Goal: Task Accomplishment & Management: Manage account settings

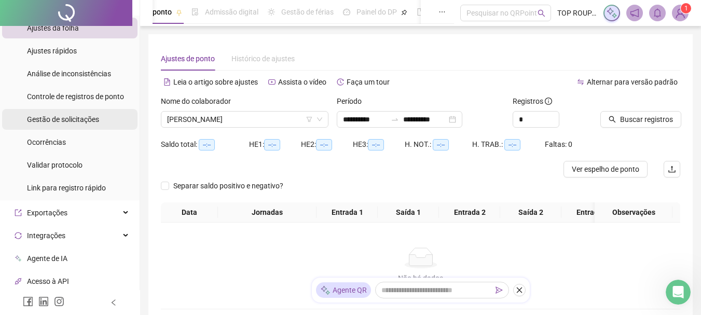
click at [58, 118] on span "Gestão de solicitações" at bounding box center [63, 119] width 72 height 8
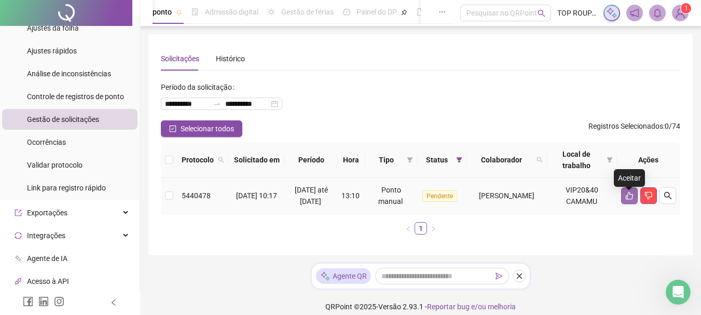
click at [630, 200] on icon "like" at bounding box center [630, 196] width 8 height 8
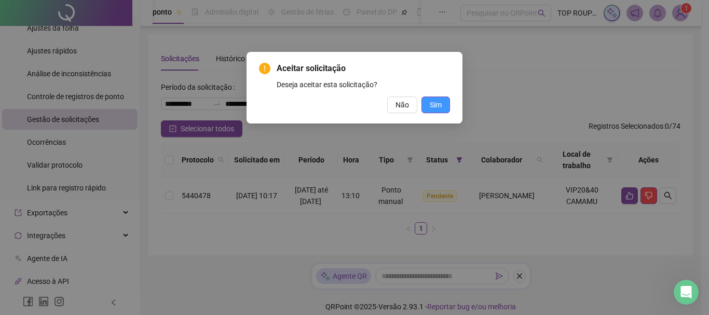
click at [426, 107] on button "Sim" at bounding box center [436, 105] width 29 height 17
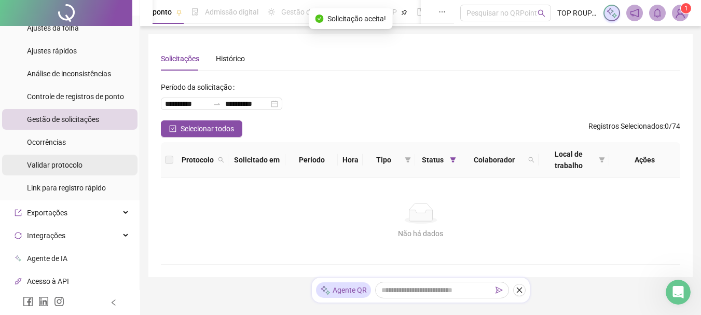
scroll to position [52, 0]
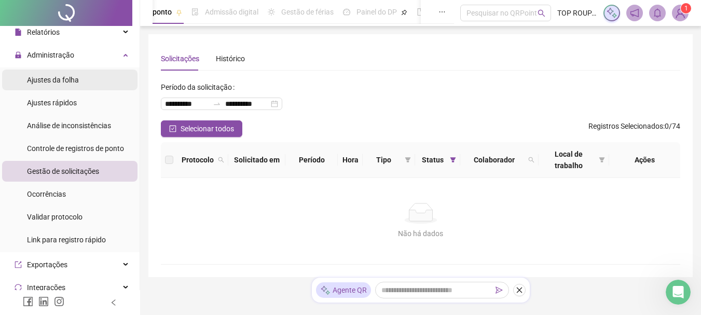
click at [91, 82] on li "Ajustes da folha" at bounding box center [70, 80] width 136 height 21
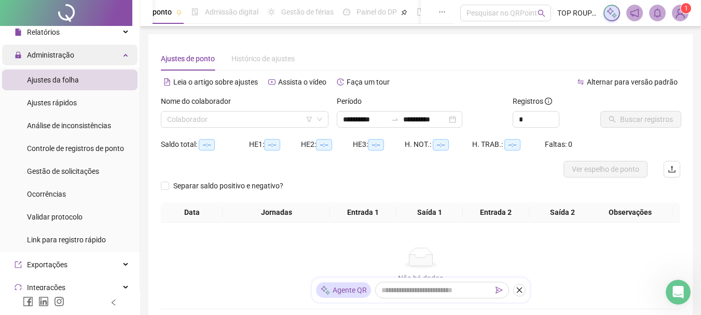
click at [86, 57] on div "Administração" at bounding box center [70, 55] width 136 height 21
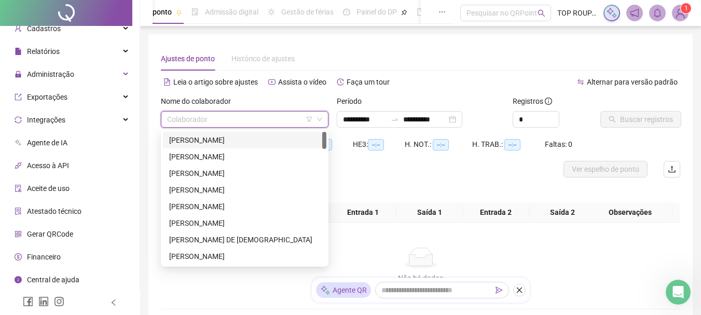
click at [217, 125] on input "search" at bounding box center [240, 120] width 146 height 16
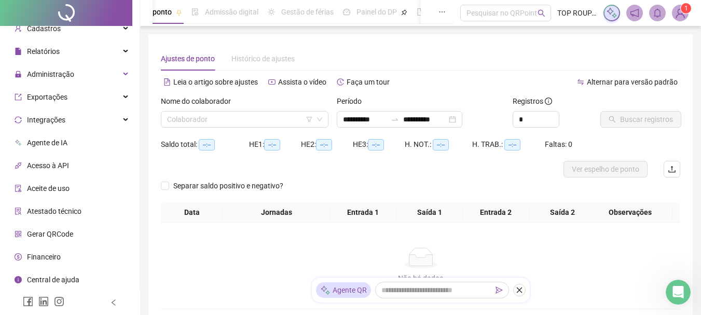
click at [441, 239] on div "Não há dados Não há dados" at bounding box center [421, 266] width 520 height 86
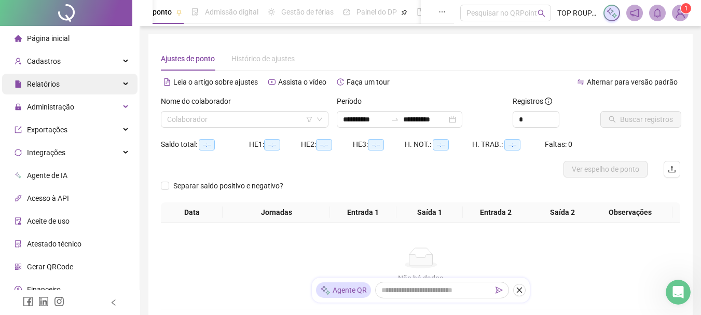
click at [64, 76] on div "Relatórios" at bounding box center [70, 84] width 136 height 21
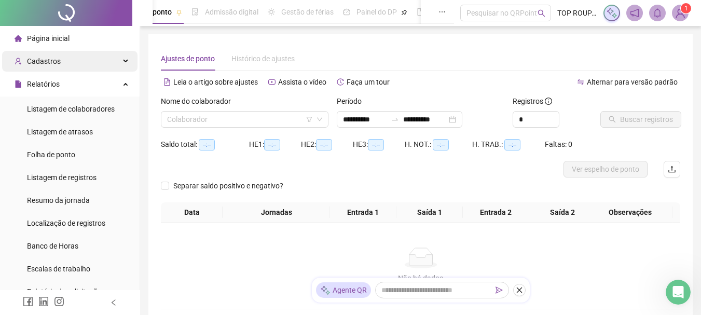
click at [88, 56] on div "Cadastros" at bounding box center [70, 61] width 136 height 21
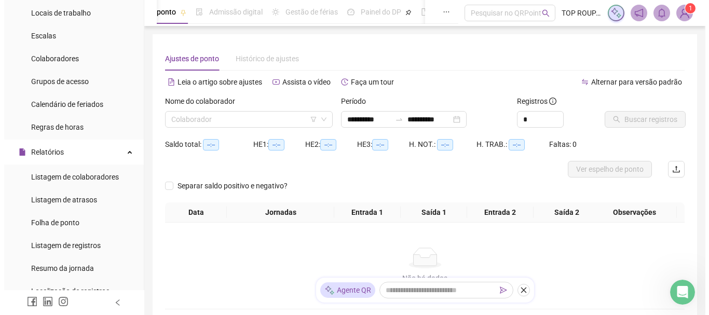
scroll to position [104, 0]
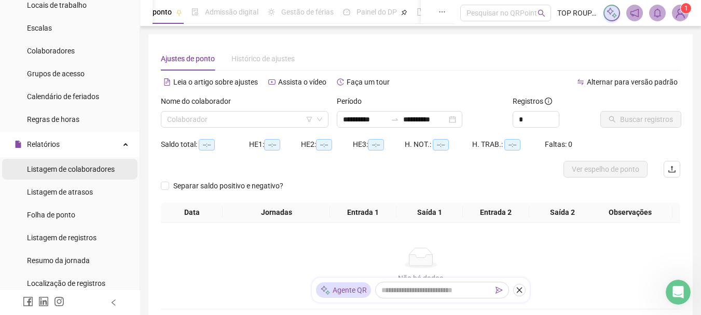
click at [66, 167] on span "Listagem de colaboradores" at bounding box center [71, 169] width 88 height 8
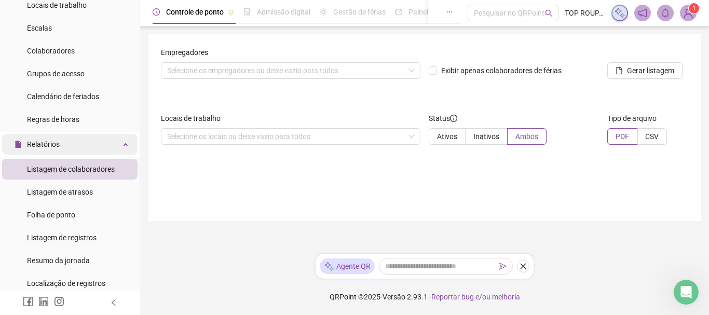
click at [77, 150] on div "Relatórios" at bounding box center [70, 144] width 136 height 21
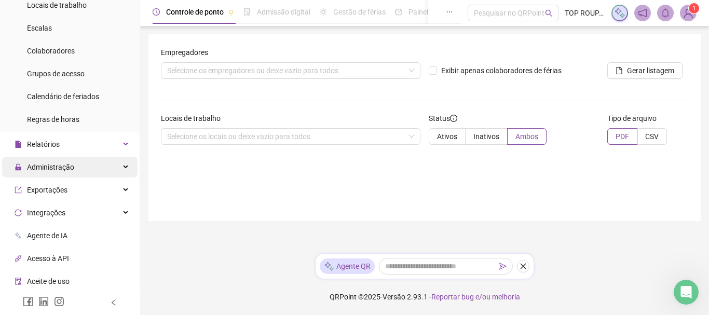
click at [64, 168] on span "Administração" at bounding box center [50, 167] width 47 height 8
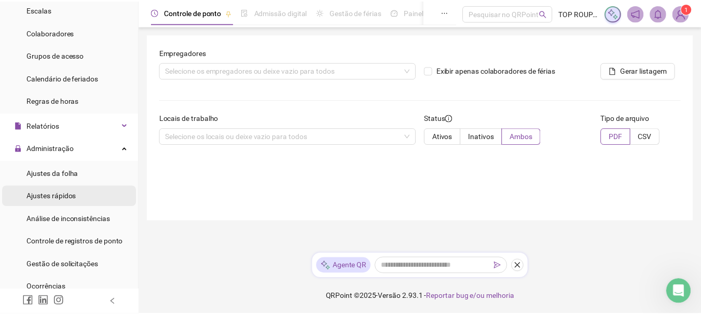
scroll to position [156, 0]
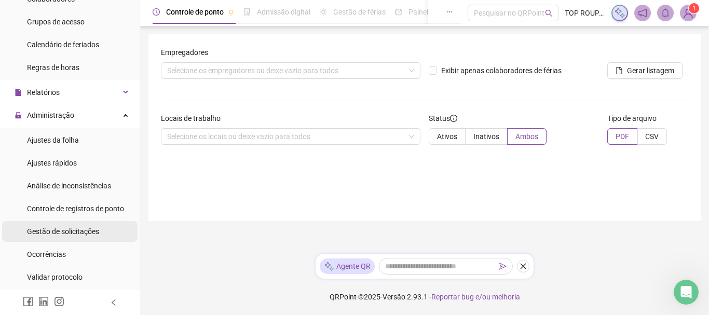
click at [60, 233] on span "Gestão de solicitações" at bounding box center [63, 231] width 72 height 8
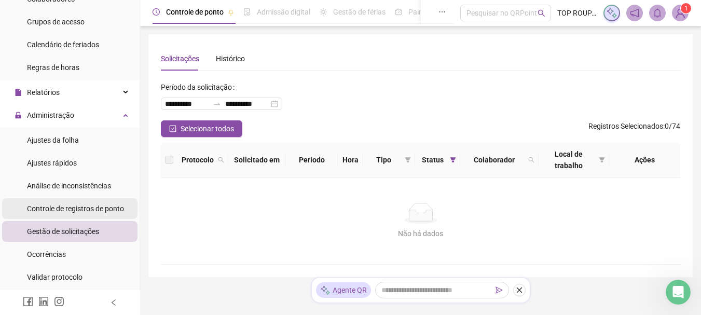
scroll to position [104, 0]
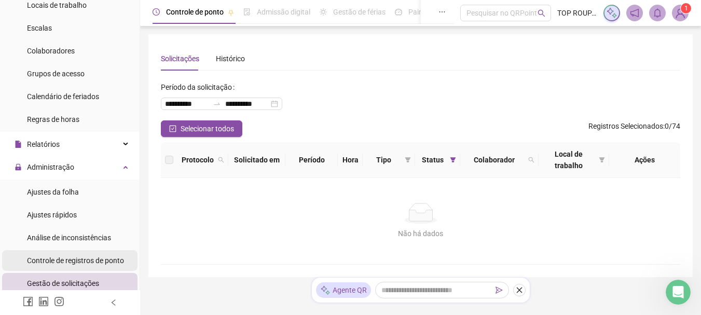
click at [32, 205] on div "Ajustes rápidos" at bounding box center [52, 215] width 50 height 21
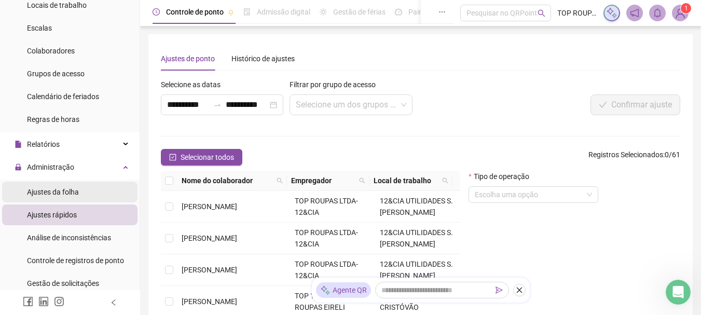
click at [75, 191] on span "Ajustes da folha" at bounding box center [53, 192] width 52 height 8
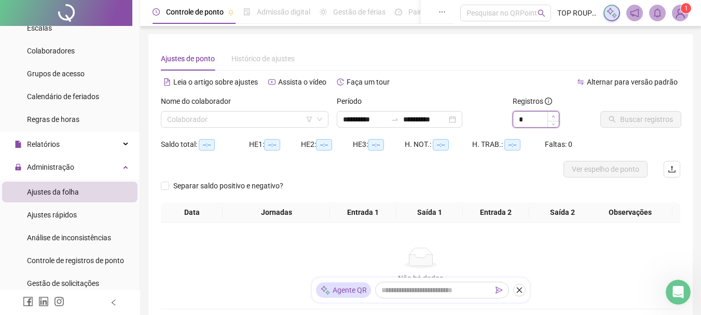
type input "*"
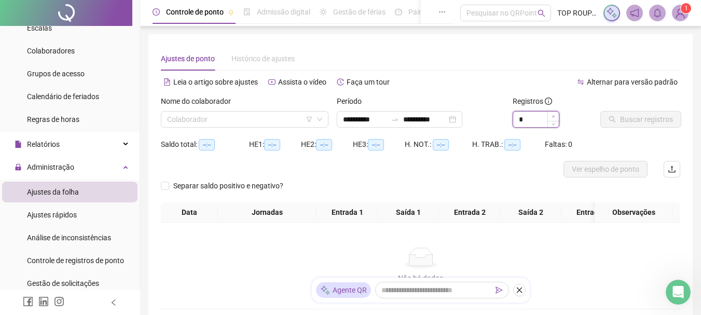
click at [554, 116] on icon "up" at bounding box center [554, 117] width 4 height 4
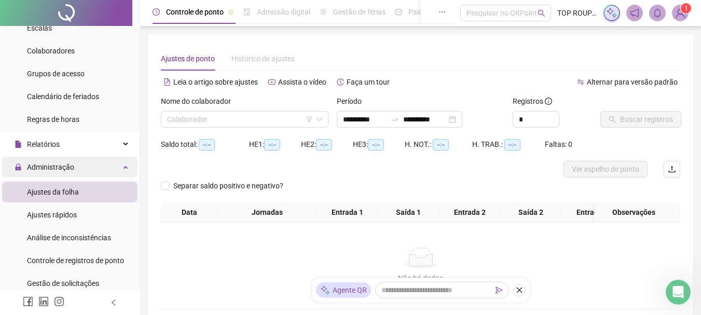
click at [62, 164] on span "Administração" at bounding box center [50, 167] width 47 height 8
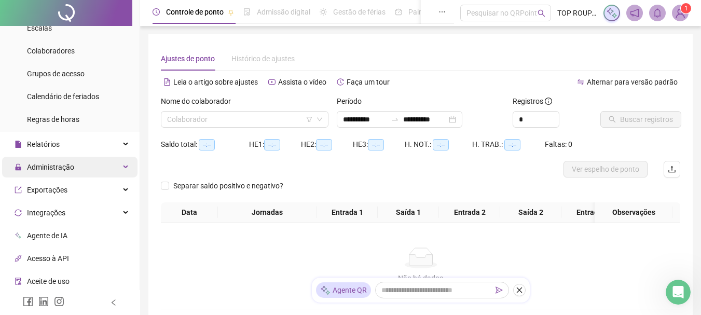
click at [63, 167] on span "Administração" at bounding box center [50, 167] width 47 height 8
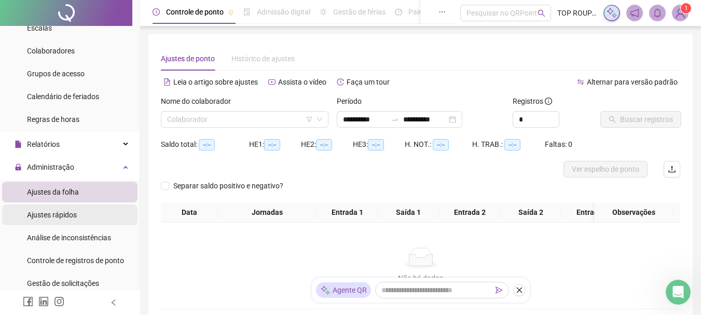
click at [55, 209] on div "Ajustes rápidos" at bounding box center [52, 215] width 50 height 21
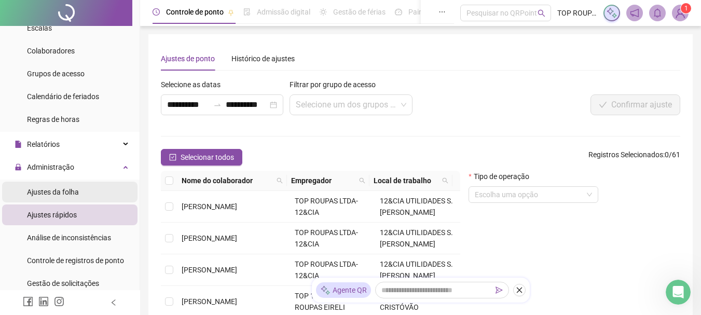
click at [61, 189] on span "Ajustes da folha" at bounding box center [53, 192] width 52 height 8
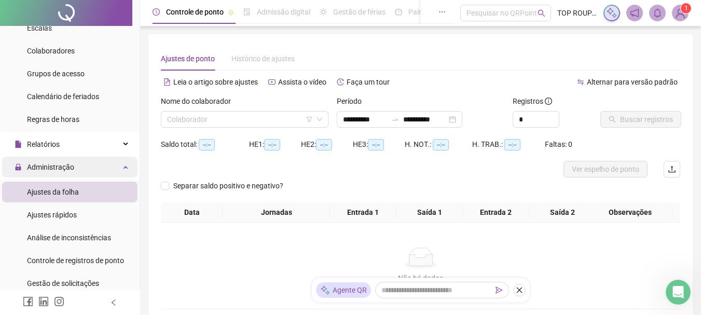
click at [87, 170] on div "Administração" at bounding box center [70, 167] width 136 height 21
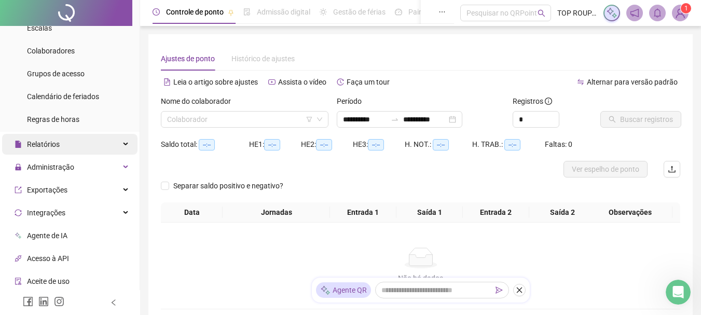
click at [113, 144] on div "Relatórios" at bounding box center [70, 144] width 136 height 21
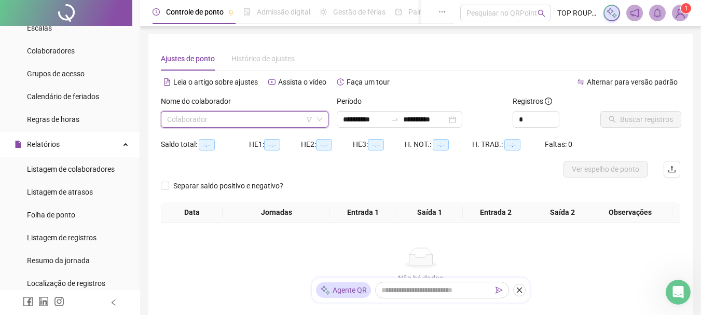
click at [205, 119] on input "search" at bounding box center [240, 120] width 146 height 16
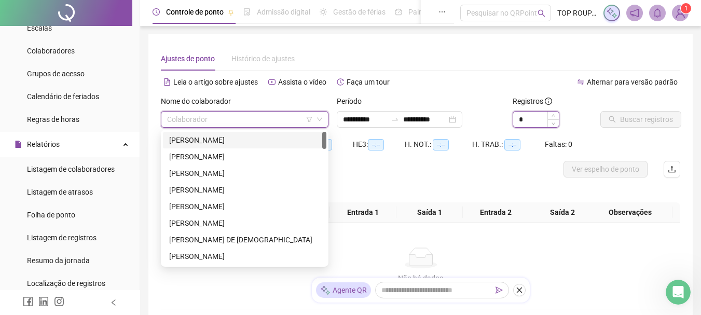
type input "*"
drag, startPoint x: 548, startPoint y: 118, endPoint x: 554, endPoint y: 117, distance: 6.8
click at [550, 117] on span "Increase Value" at bounding box center [553, 116] width 11 height 9
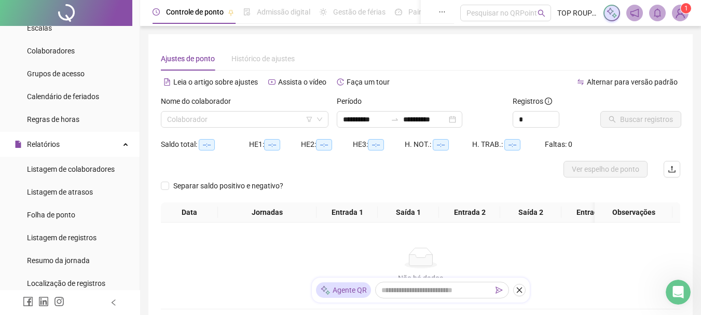
click at [208, 133] on div "Nome do colaborador Colaborador" at bounding box center [245, 116] width 176 height 40
click at [210, 125] on input "search" at bounding box center [240, 120] width 146 height 16
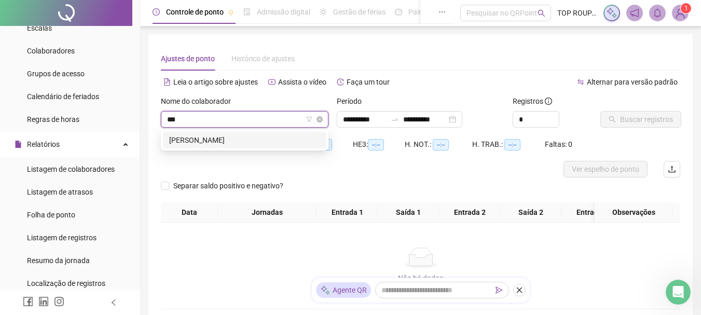
type input "****"
click at [231, 140] on div "[PERSON_NAME]" at bounding box center [244, 139] width 151 height 11
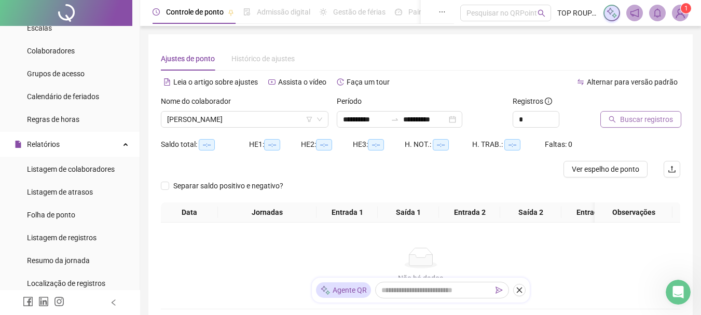
click at [644, 116] on span "Buscar registros" at bounding box center [646, 119] width 53 height 11
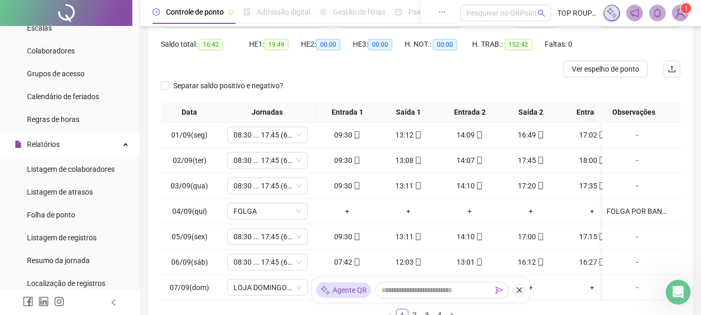
scroll to position [205, 0]
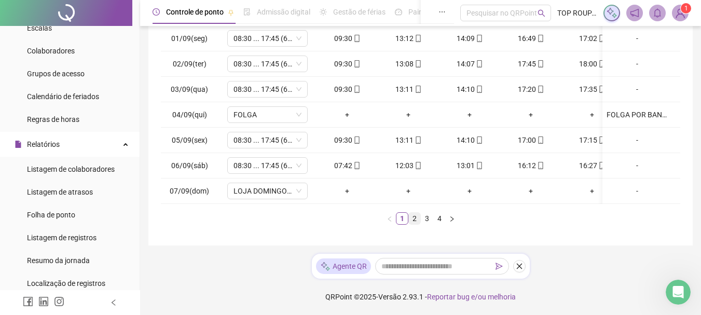
click at [417, 222] on link "2" at bounding box center [414, 218] width 11 height 11
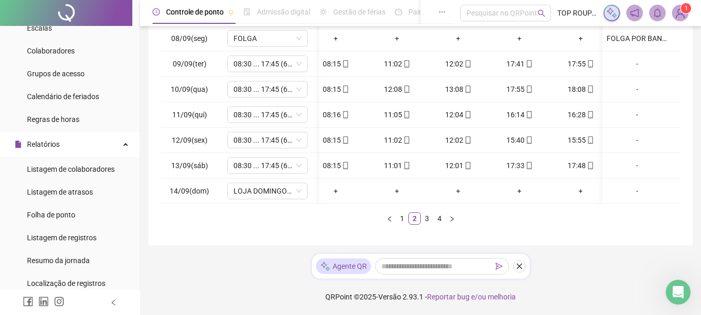
scroll to position [0, 89]
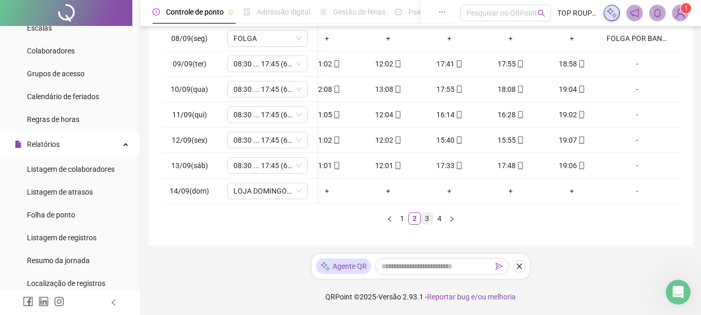
click at [427, 219] on link "3" at bounding box center [427, 218] width 11 height 11
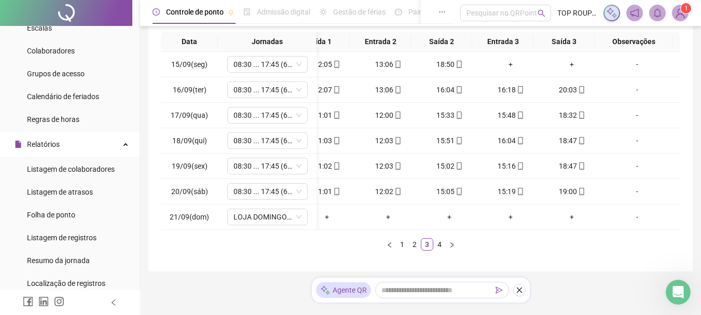
scroll to position [153, 0]
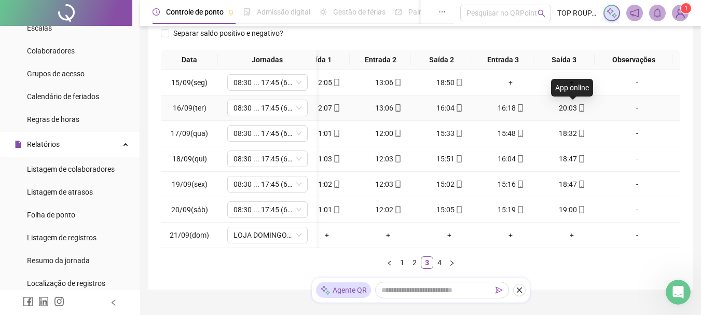
click at [577, 106] on span "mobile" at bounding box center [581, 107] width 8 height 7
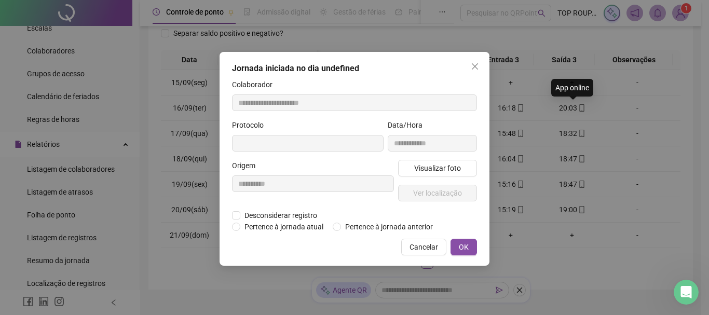
type input "**********"
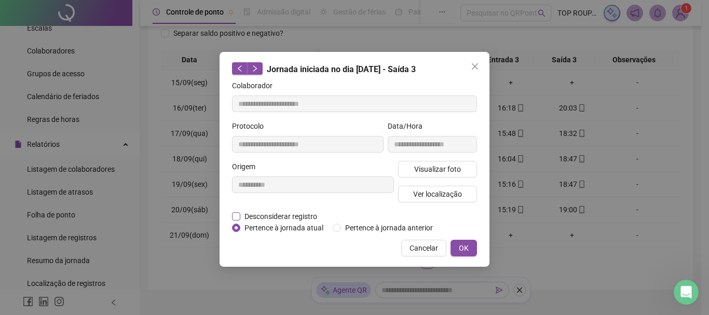
click at [268, 213] on span "Desconsiderar registro" at bounding box center [280, 216] width 81 height 11
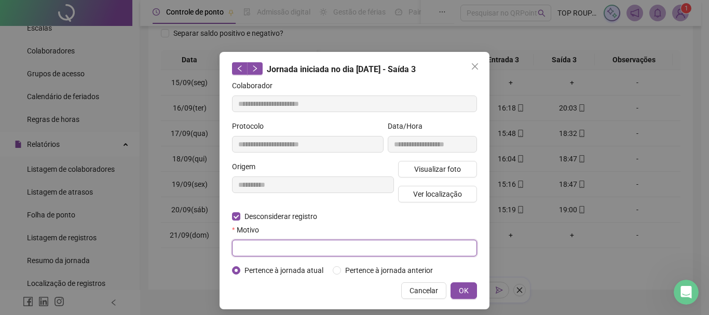
click at [278, 253] on input "text" at bounding box center [354, 248] width 245 height 17
type input "**********"
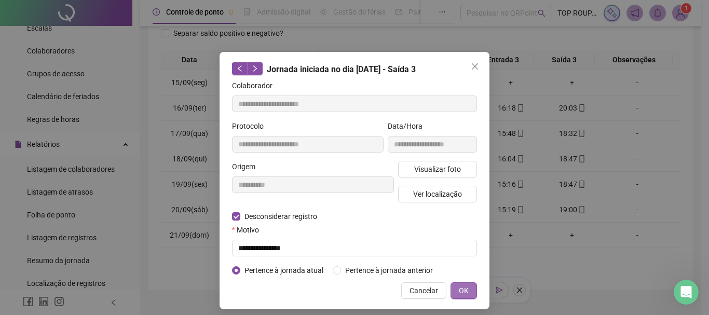
click at [471, 286] on button "OK" at bounding box center [464, 290] width 26 height 17
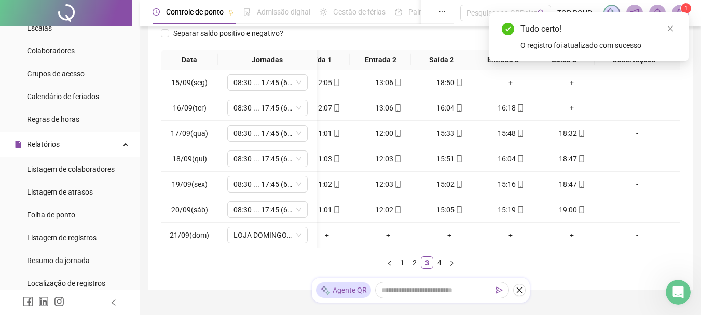
scroll to position [0, 82]
click at [572, 107] on div "+" at bounding box center [572, 107] width 53 height 11
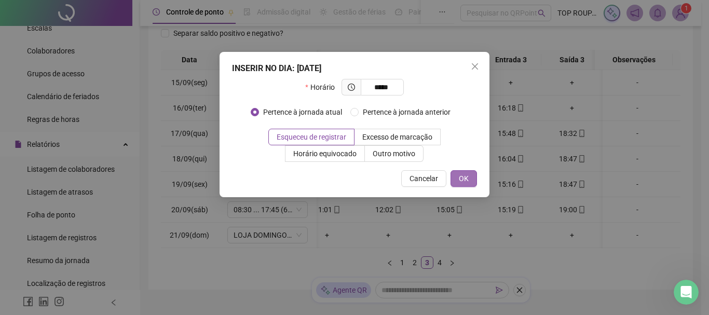
type input "*****"
click at [467, 179] on span "OK" at bounding box center [464, 178] width 10 height 11
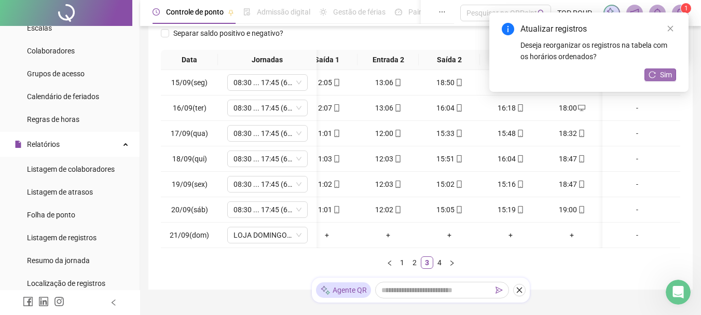
click at [665, 77] on span "Sim" at bounding box center [666, 74] width 12 height 11
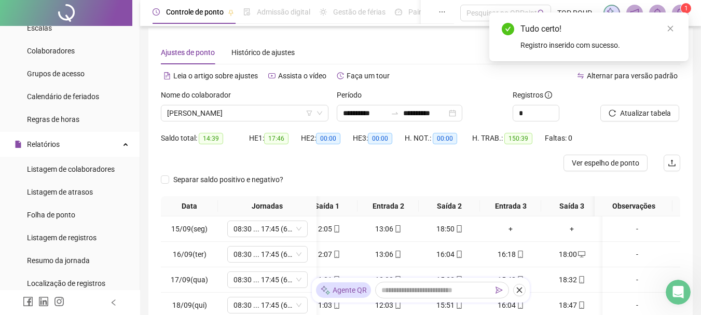
scroll to position [0, 0]
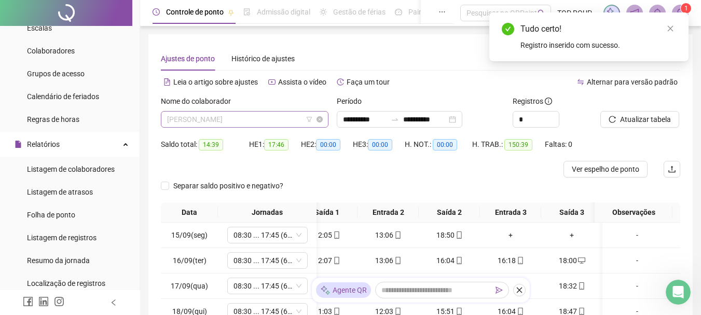
click at [231, 117] on span "[PERSON_NAME]" at bounding box center [244, 120] width 155 height 16
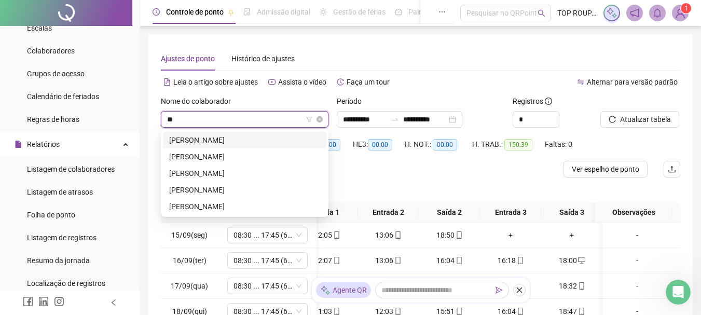
type input "***"
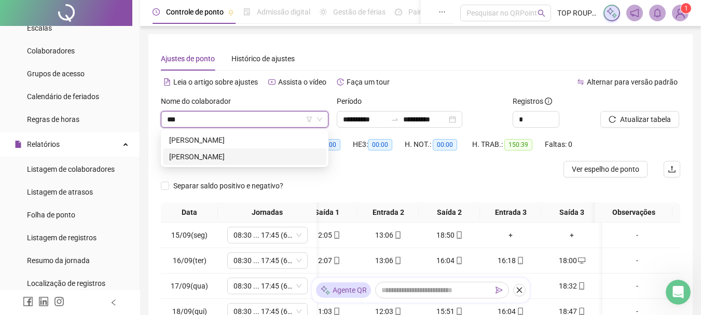
click at [229, 153] on div "[PERSON_NAME]" at bounding box center [244, 156] width 151 height 11
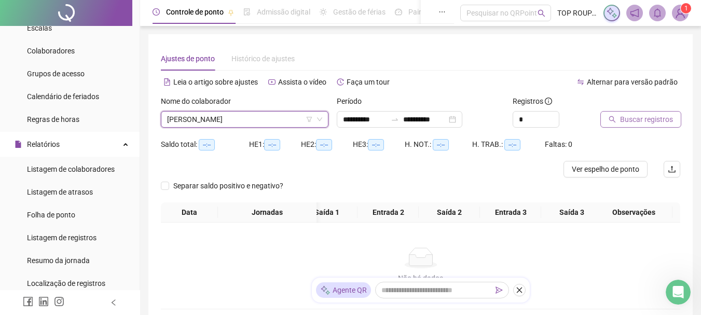
click at [642, 112] on button "Buscar registros" at bounding box center [641, 119] width 81 height 17
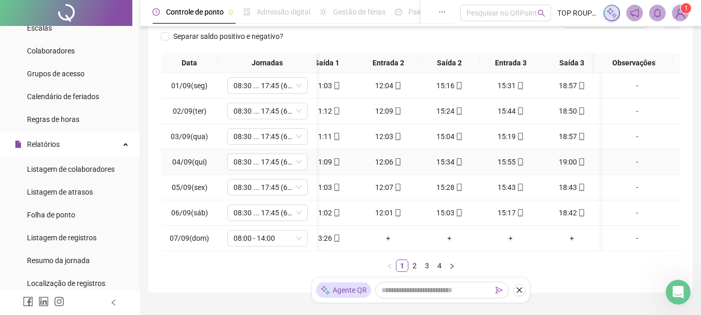
scroll to position [156, 0]
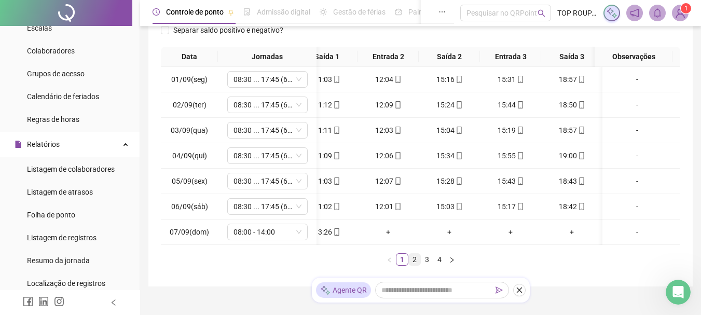
click at [412, 265] on link "2" at bounding box center [414, 259] width 11 height 11
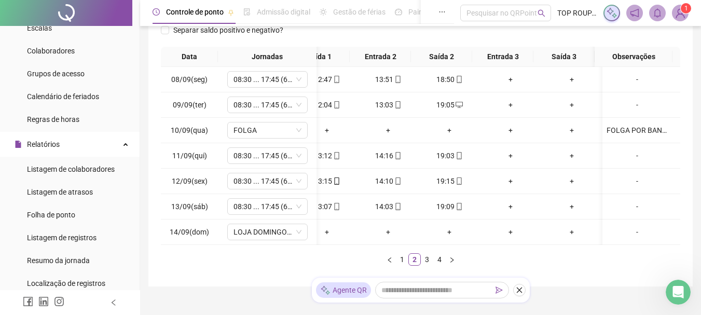
scroll to position [0, 77]
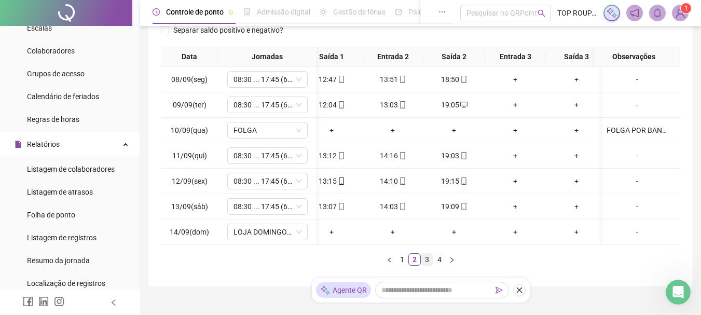
click at [426, 265] on link "3" at bounding box center [427, 259] width 11 height 11
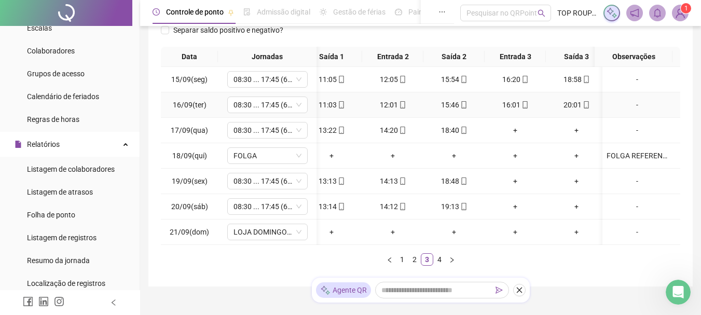
scroll to position [104, 0]
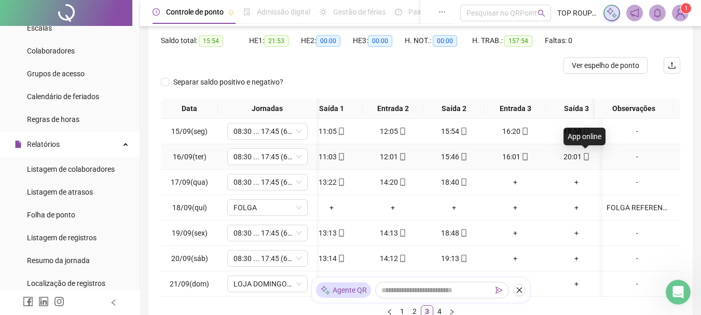
click at [587, 157] on icon "mobile" at bounding box center [586, 156] width 7 height 7
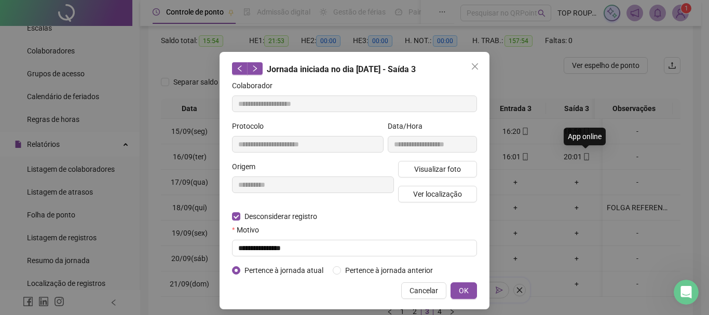
type input "**********"
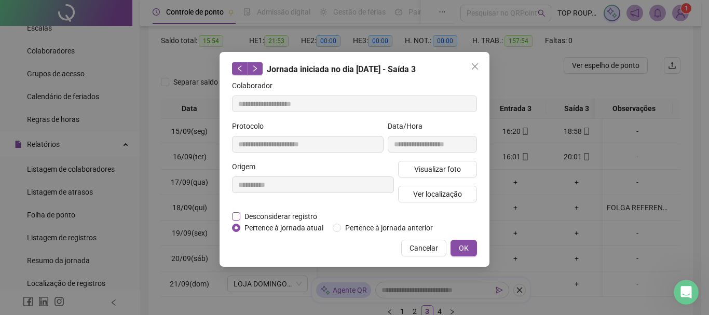
click at [265, 212] on span "Desconsiderar registro" at bounding box center [280, 216] width 81 height 11
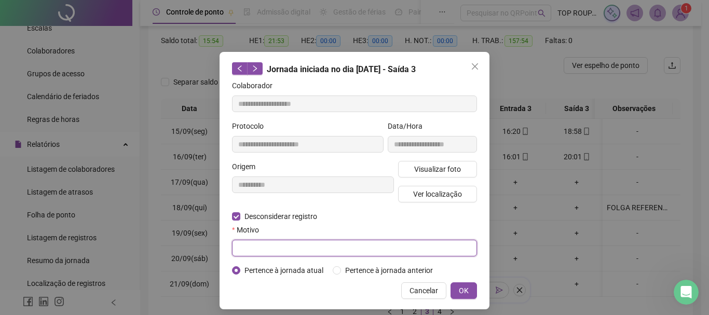
click at [274, 254] on input "text" at bounding box center [354, 248] width 245 height 17
type input "**********"
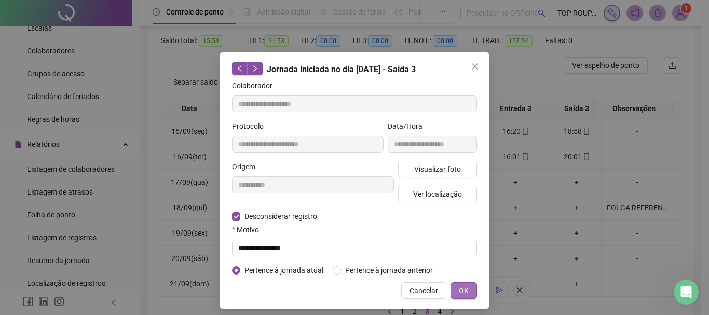
click at [459, 285] on span "OK" at bounding box center [464, 290] width 10 height 11
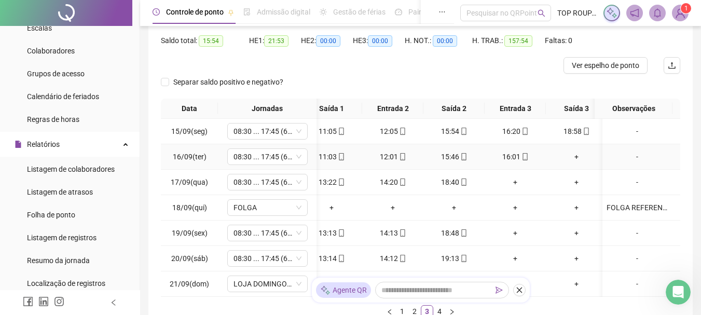
click at [577, 156] on div "+" at bounding box center [576, 156] width 53 height 11
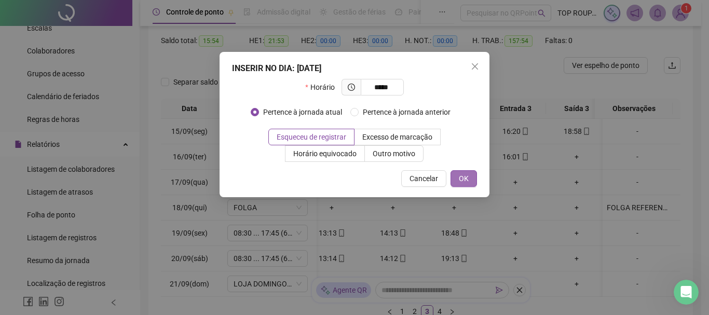
type input "*****"
click at [464, 171] on button "OK" at bounding box center [464, 178] width 26 height 17
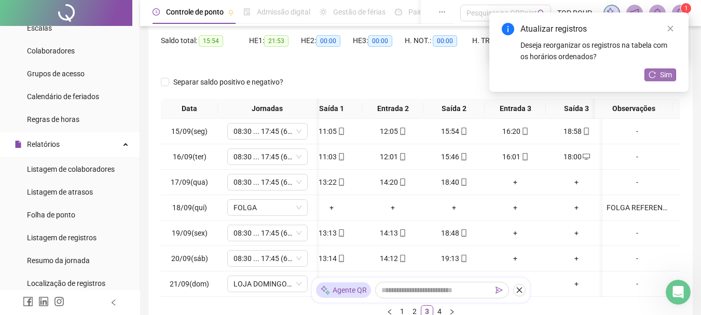
click at [664, 75] on span "Sim" at bounding box center [666, 74] width 12 height 11
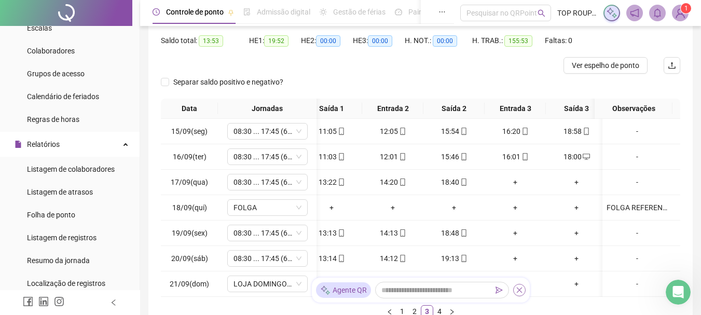
click at [516, 290] on icon "close" at bounding box center [519, 290] width 7 height 7
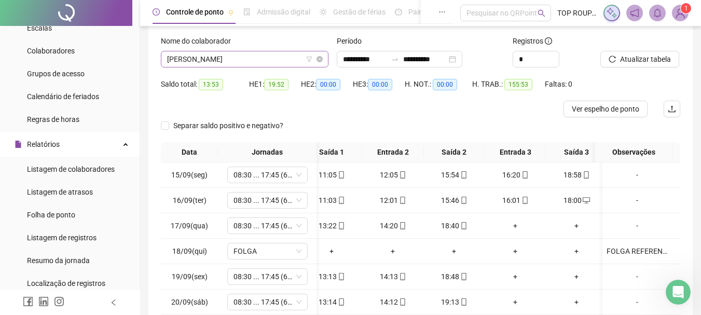
scroll to position [0, 0]
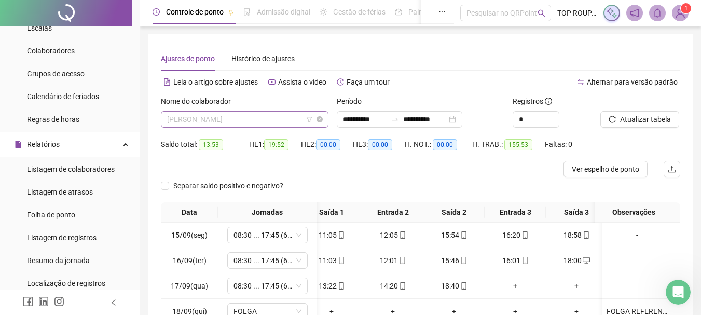
click at [227, 112] on div "[PERSON_NAME]" at bounding box center [245, 119] width 168 height 17
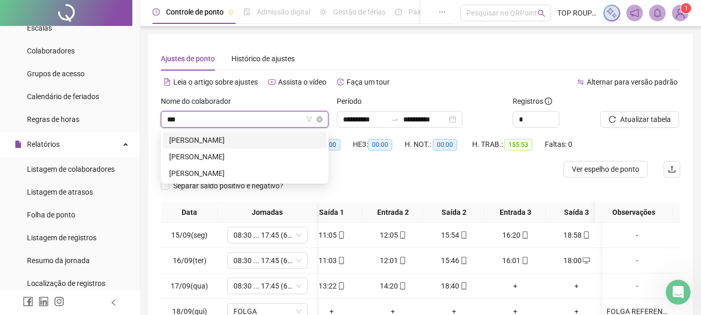
type input "****"
click at [239, 151] on div "[PERSON_NAME]" at bounding box center [245, 156] width 164 height 17
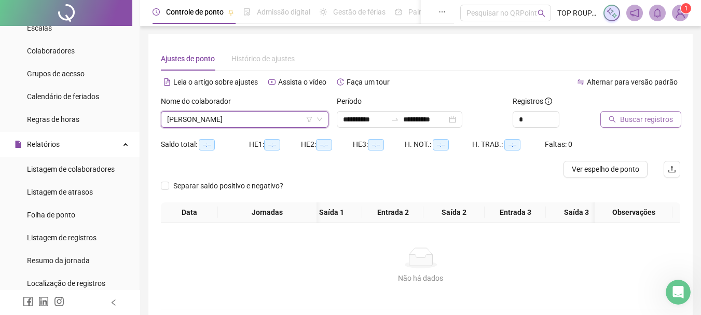
click at [623, 123] on span "Buscar registros" at bounding box center [646, 119] width 53 height 11
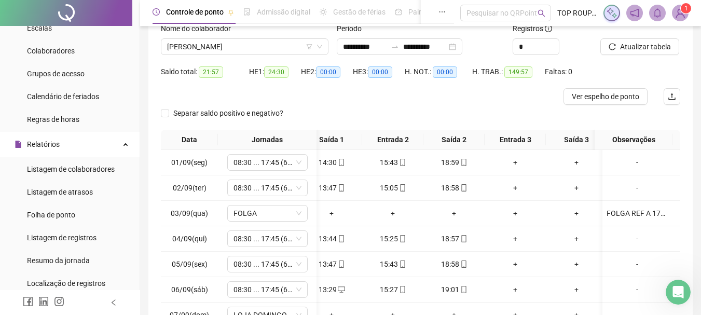
scroll to position [180, 0]
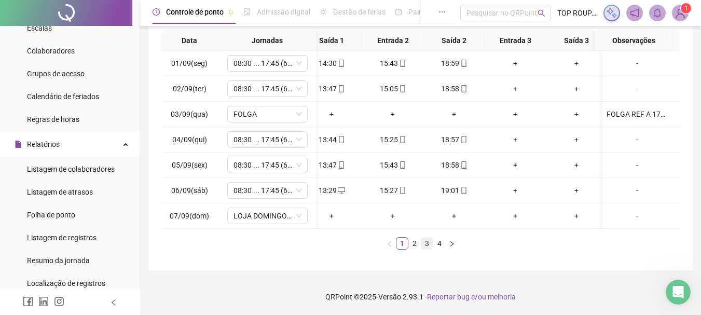
click at [424, 241] on link "3" at bounding box center [427, 243] width 11 height 11
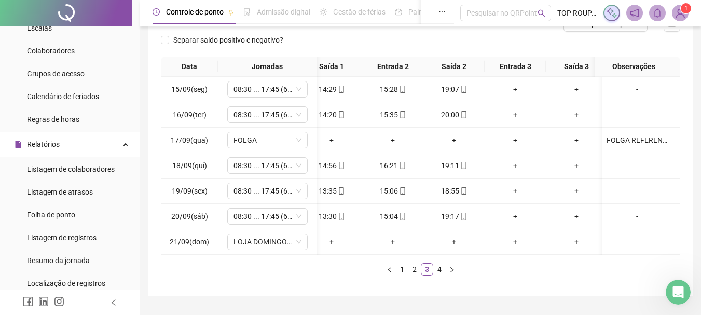
scroll to position [128, 0]
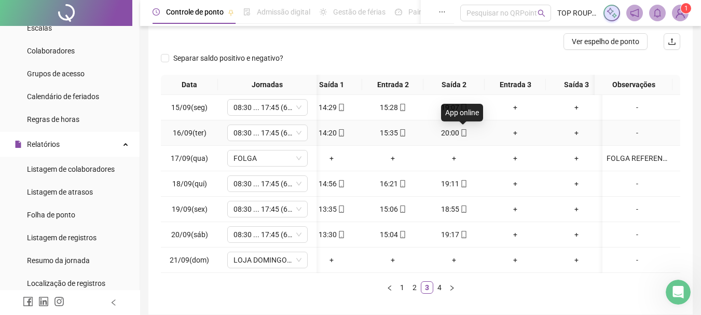
click at [458, 138] on div "20:00" at bounding box center [454, 132] width 53 height 11
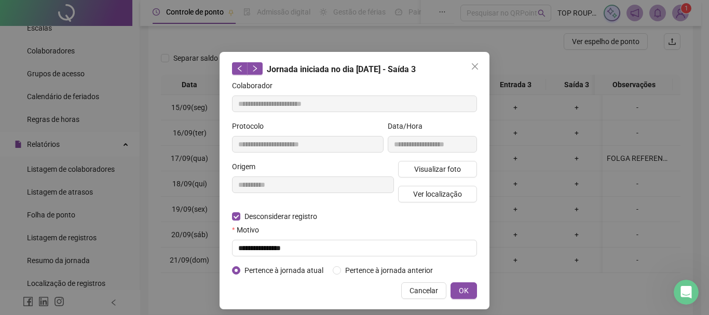
type input "**********"
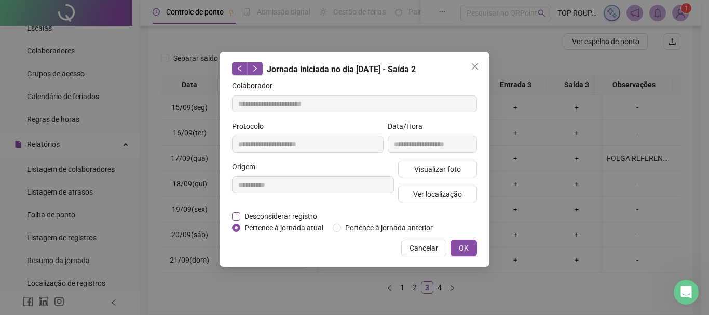
click at [264, 220] on span "Desconsiderar registro" at bounding box center [280, 216] width 81 height 11
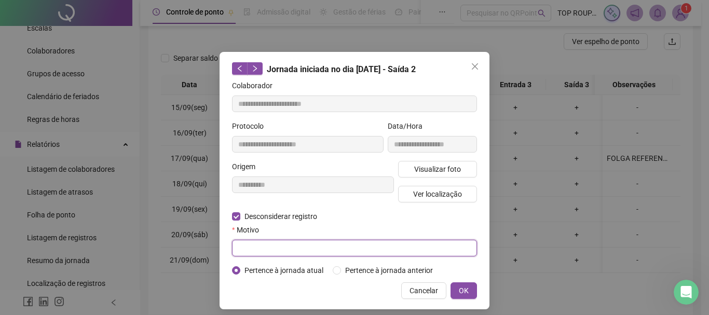
click at [264, 249] on input "text" at bounding box center [354, 248] width 245 height 17
type input "**********"
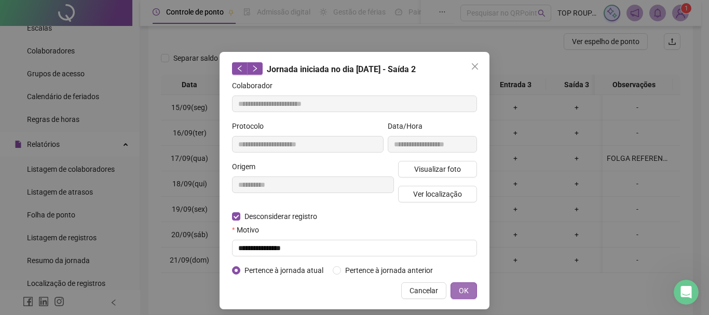
click at [460, 292] on span "OK" at bounding box center [464, 290] width 10 height 11
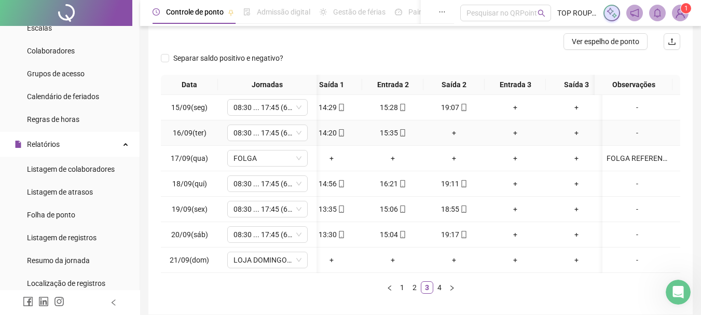
click at [449, 137] on div "+" at bounding box center [454, 132] width 53 height 11
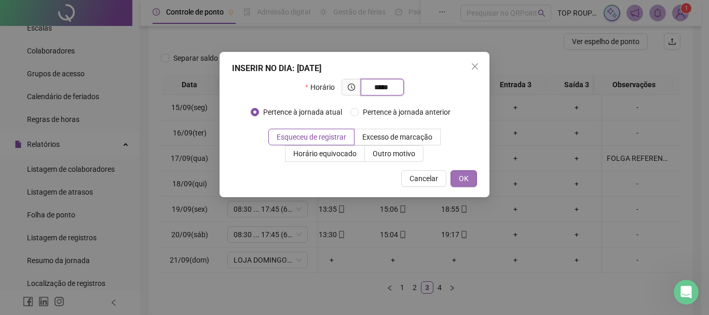
type input "*****"
click at [459, 186] on button "OK" at bounding box center [464, 178] width 26 height 17
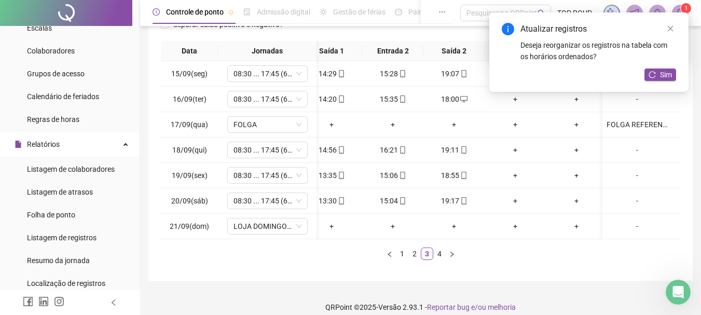
scroll to position [180, 0]
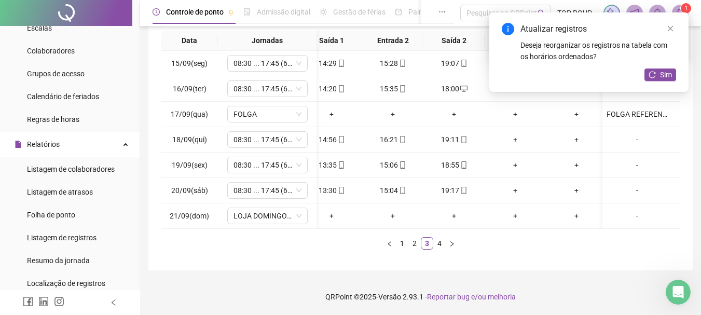
drag, startPoint x: 461, startPoint y: 231, endPoint x: 346, endPoint y: 234, distance: 114.3
click at [346, 234] on div "Data Jornadas Entrada 1 Saída 1 Entrada 2 Saída 2 Entrada 3 Saída 3 Observações…" at bounding box center [421, 140] width 520 height 219
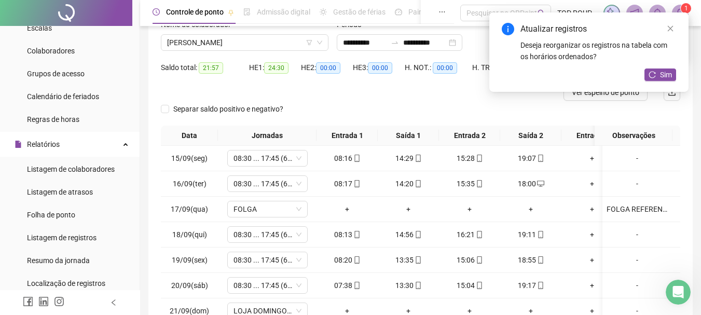
scroll to position [76, 0]
click at [675, 75] on button "Sim" at bounding box center [661, 75] width 32 height 12
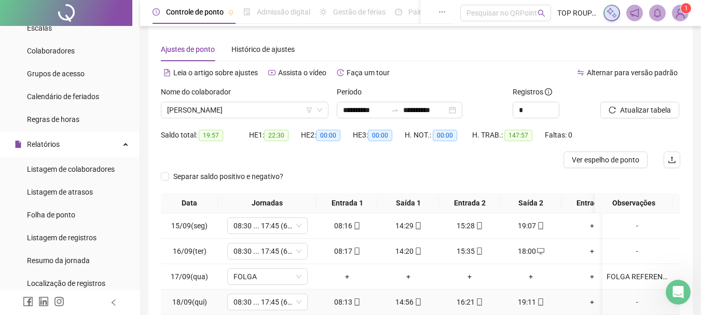
scroll to position [0, 0]
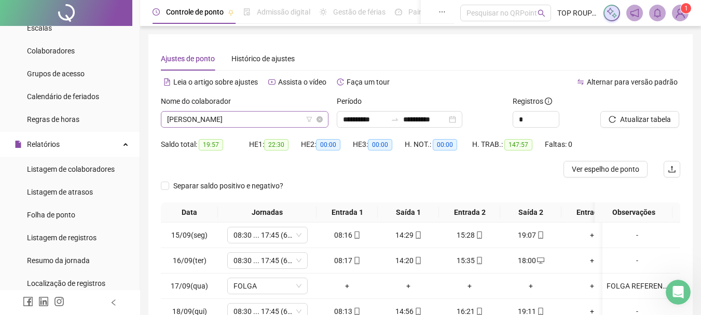
click at [229, 117] on span "[PERSON_NAME]" at bounding box center [244, 120] width 155 height 16
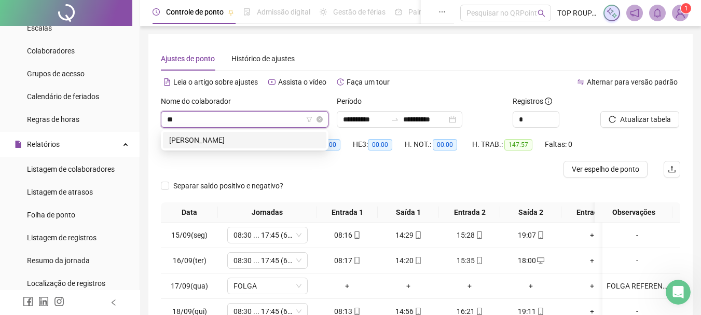
type input "***"
click at [220, 138] on div "[PERSON_NAME]" at bounding box center [244, 139] width 151 height 11
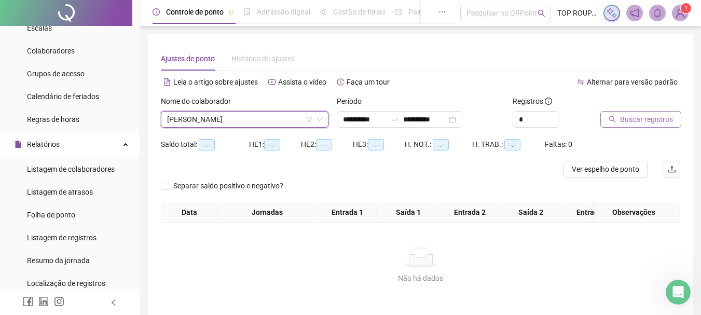
click at [670, 111] on button "Buscar registros" at bounding box center [641, 119] width 81 height 17
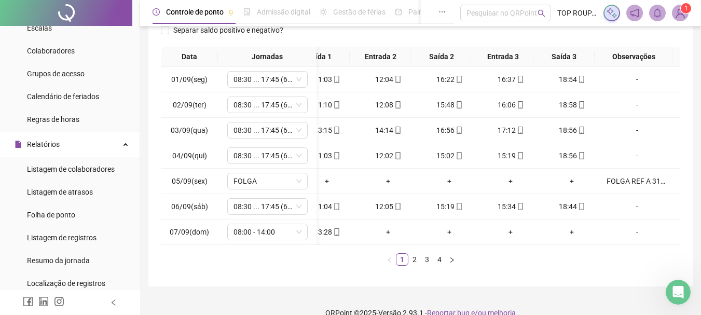
scroll to position [0, 86]
click at [430, 265] on link "3" at bounding box center [427, 259] width 11 height 11
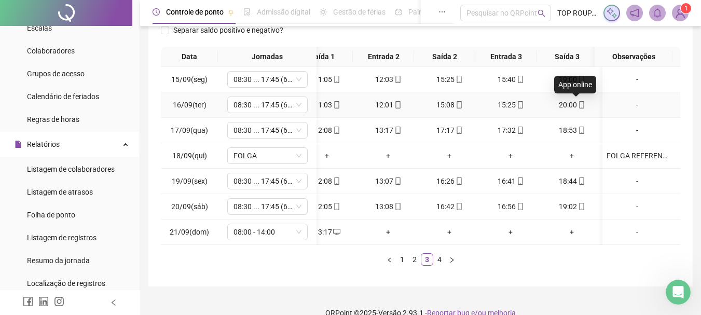
click at [578, 102] on icon "mobile" at bounding box center [581, 104] width 7 height 7
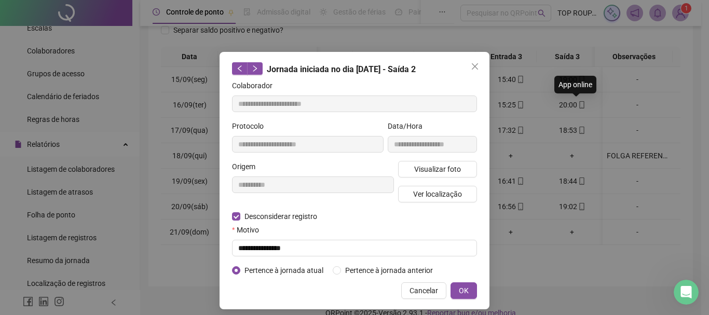
type input "**********"
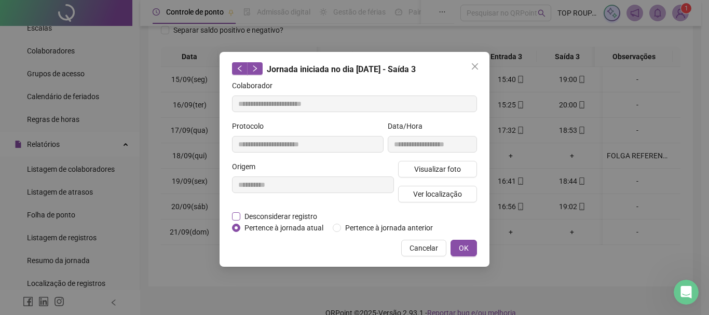
click at [263, 211] on span "Desconsiderar registro" at bounding box center [280, 216] width 81 height 11
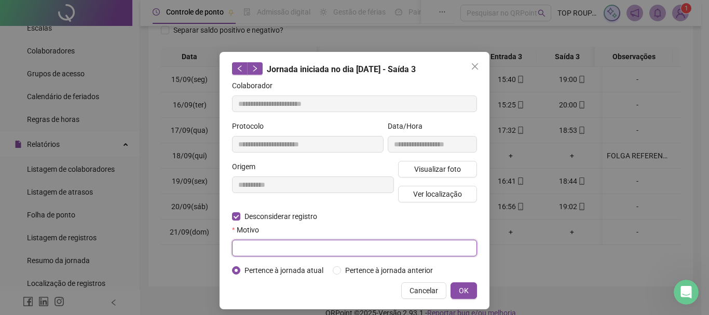
click at [272, 244] on input "text" at bounding box center [354, 248] width 245 height 17
type input "**********"
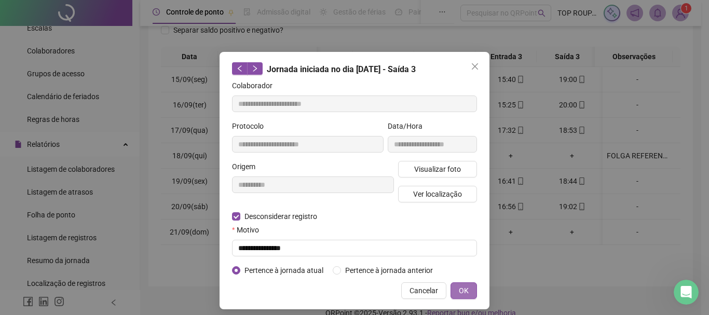
click at [465, 288] on span "OK" at bounding box center [464, 290] width 10 height 11
click at [461, 287] on span "OK" at bounding box center [464, 290] width 10 height 11
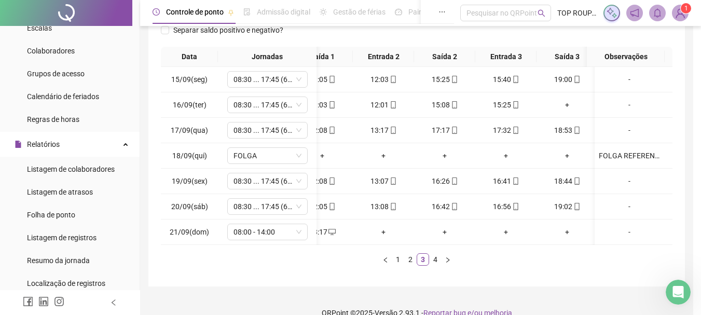
scroll to position [0, 82]
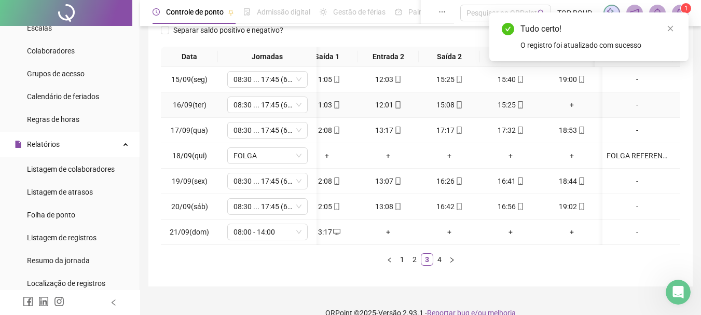
click at [569, 102] on div "+" at bounding box center [572, 104] width 53 height 11
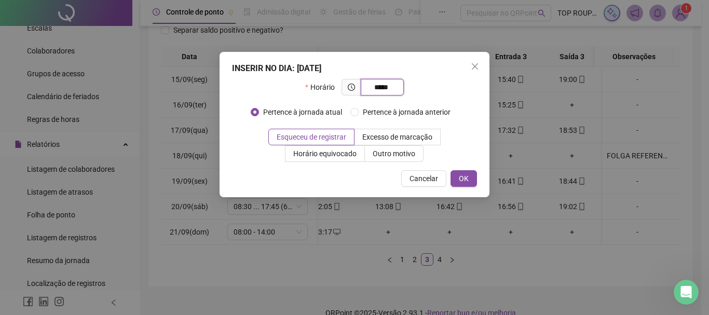
type input "*****"
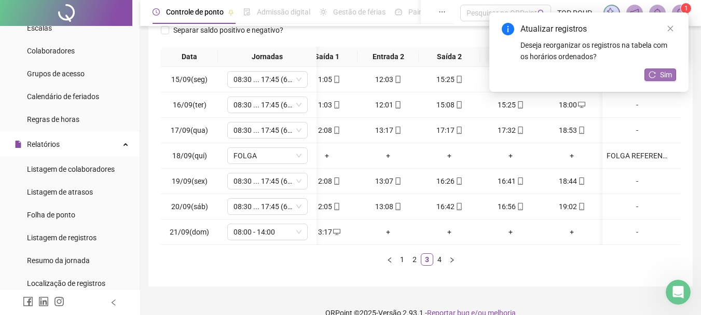
click at [657, 79] on button "Sim" at bounding box center [661, 75] width 32 height 12
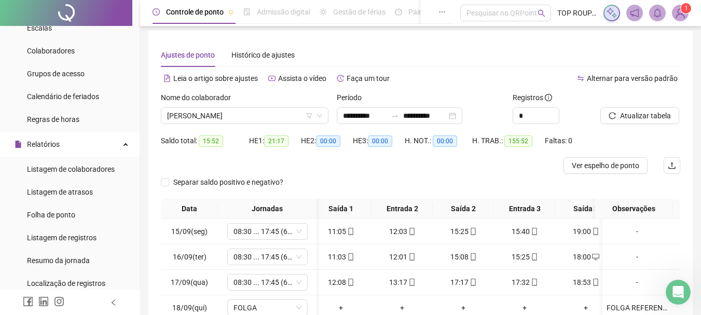
scroll to position [0, 0]
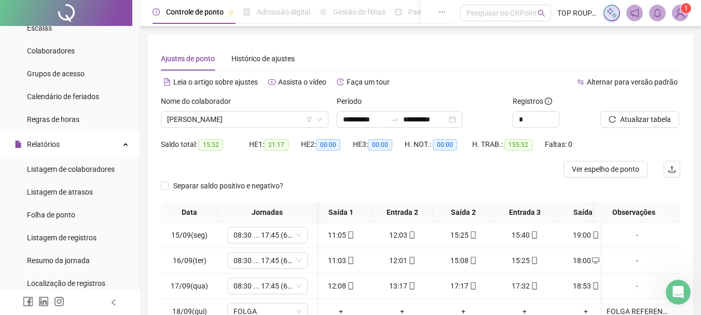
click at [645, 108] on div at bounding box center [628, 104] width 54 height 16
click at [645, 117] on span "Atualizar tabela" at bounding box center [645, 119] width 51 height 11
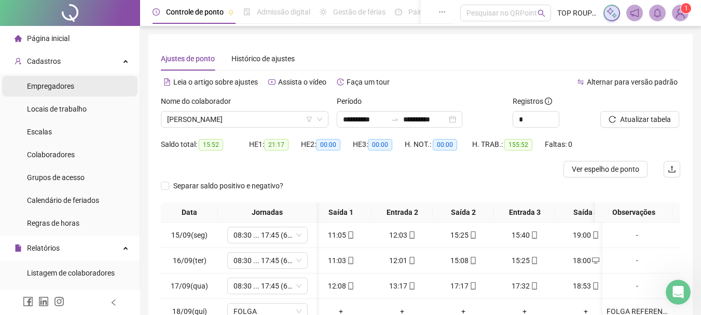
click at [61, 88] on span "Empregadores" at bounding box center [50, 86] width 47 height 8
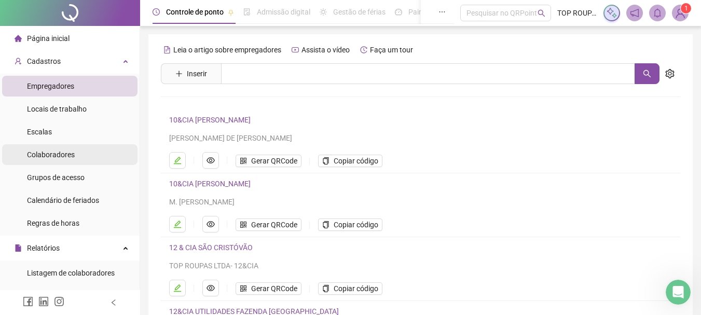
click at [71, 155] on span "Colaboradores" at bounding box center [51, 155] width 48 height 8
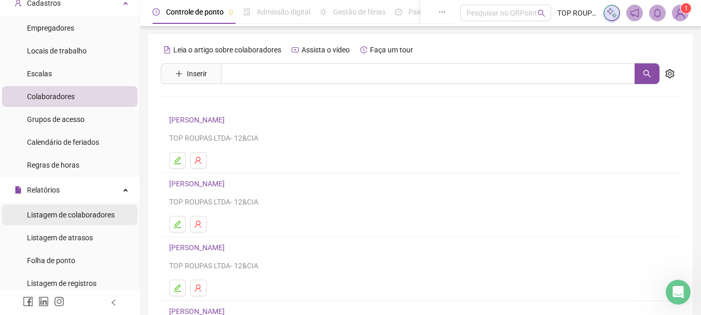
scroll to position [52, 0]
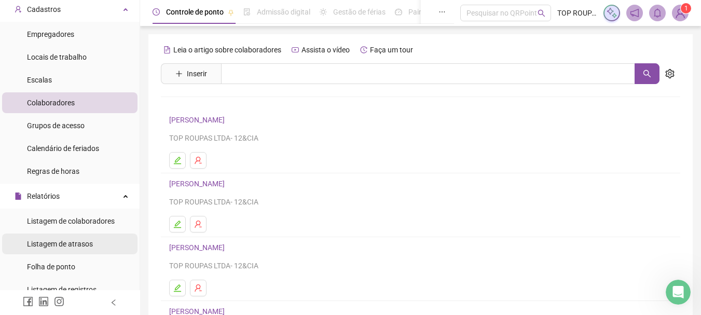
click at [101, 237] on li "Listagem de atrasos" at bounding box center [70, 244] width 136 height 21
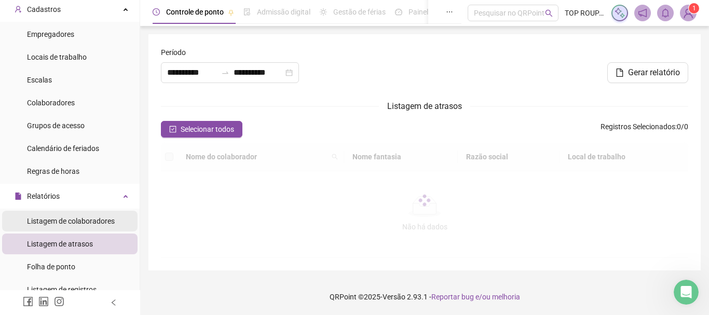
type input "**********"
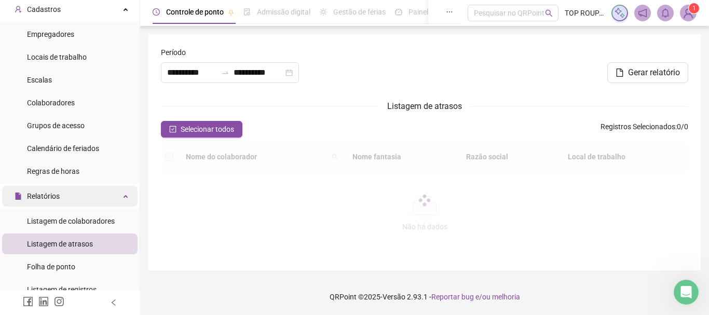
click at [100, 201] on div "Relatórios" at bounding box center [70, 196] width 136 height 21
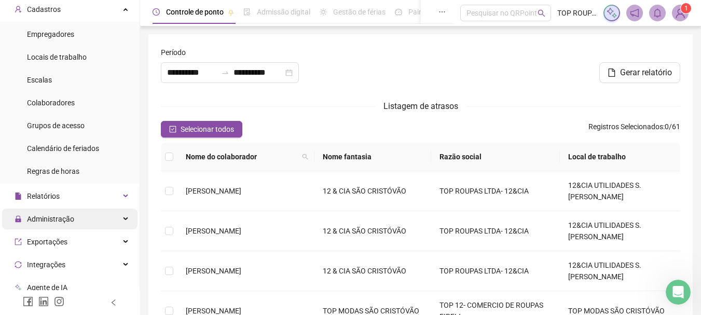
click at [98, 216] on div "Administração" at bounding box center [70, 219] width 136 height 21
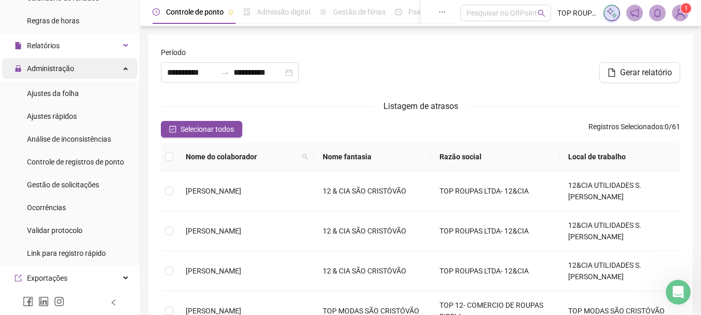
scroll to position [208, 0]
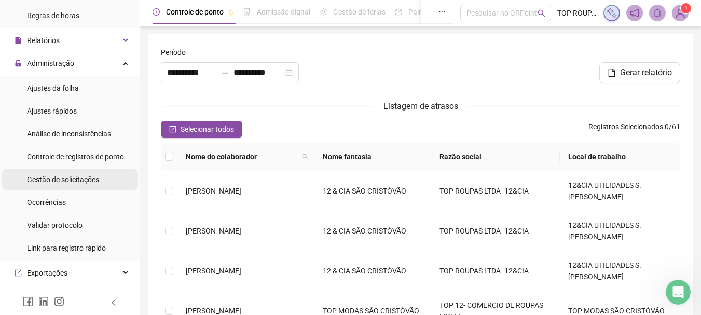
click at [62, 184] on span "Gestão de solicitações" at bounding box center [63, 179] width 72 height 8
